Goal: Find specific page/section: Find specific page/section

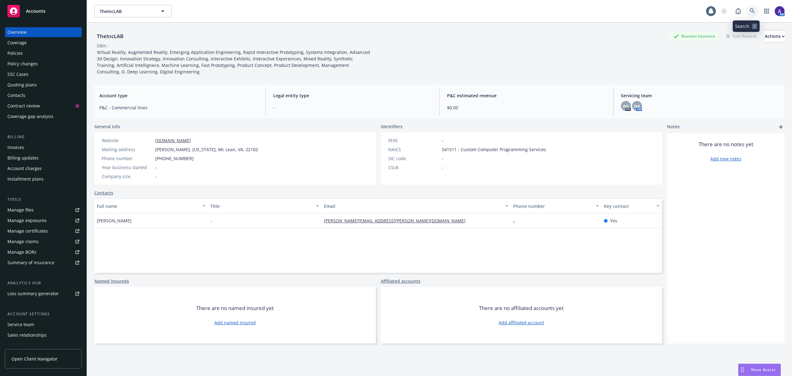
click at [747, 14] on link at bounding box center [753, 11] width 12 height 12
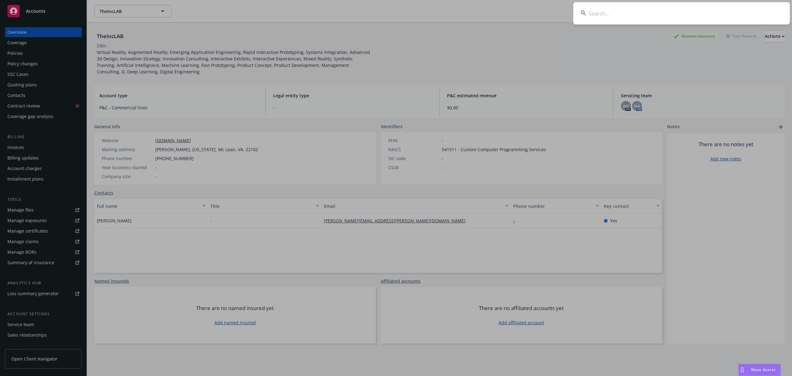
click at [678, 20] on input at bounding box center [682, 13] width 217 height 22
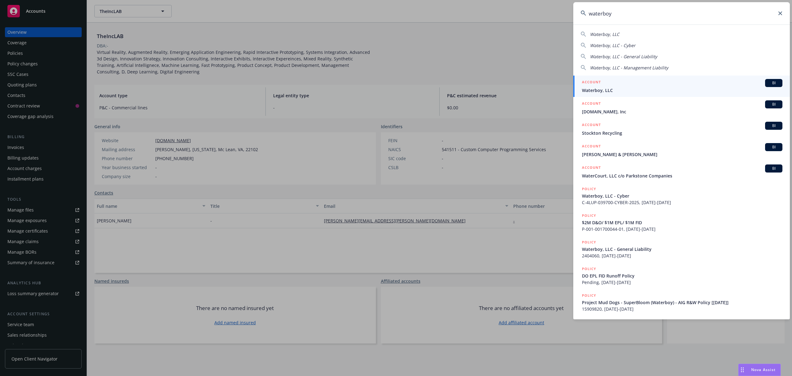
type input "waterboy"
click at [626, 89] on span "Waterboy, LLC" at bounding box center [682, 90] width 201 height 6
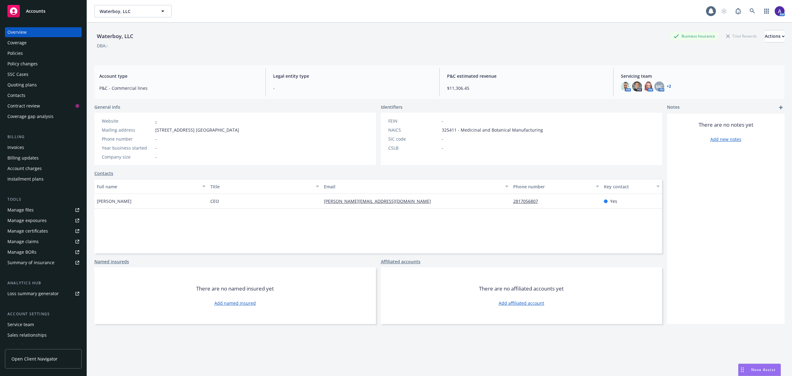
click at [19, 53] on div "Policies" at bounding box center [14, 53] width 15 height 10
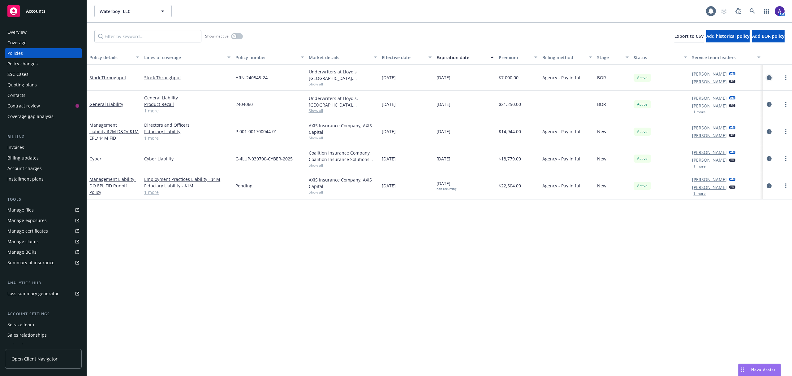
click at [769, 79] on icon "circleInformation" at bounding box center [769, 77] width 5 height 5
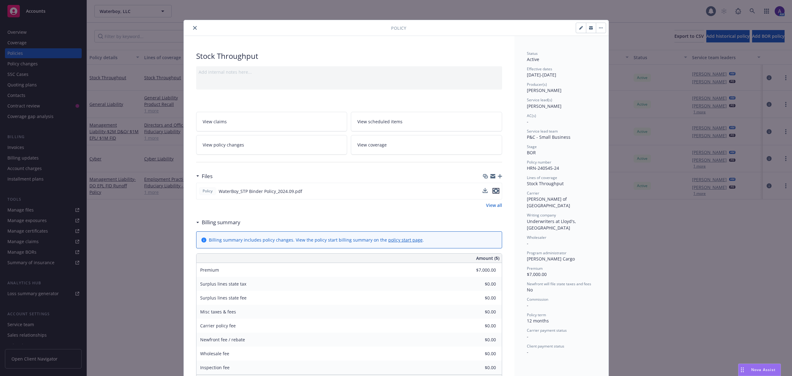
click at [493, 191] on icon "preview file" at bounding box center [496, 190] width 6 height 4
